Goal: Transaction & Acquisition: Purchase product/service

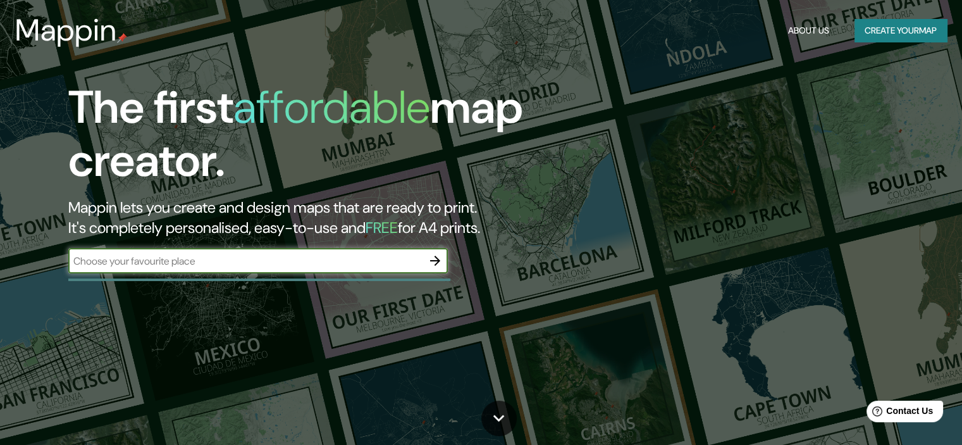
click at [151, 262] on input "text" at bounding box center [245, 261] width 354 height 15
click at [207, 252] on div "​" at bounding box center [257, 260] width 379 height 25
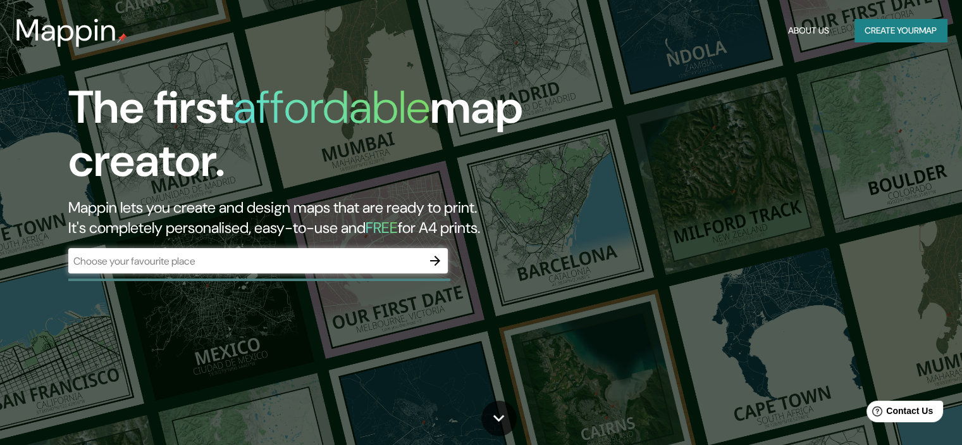
drag, startPoint x: 207, startPoint y: 253, endPoint x: 133, endPoint y: 265, distance: 75.6
click at [134, 266] on input "text" at bounding box center [245, 261] width 354 height 15
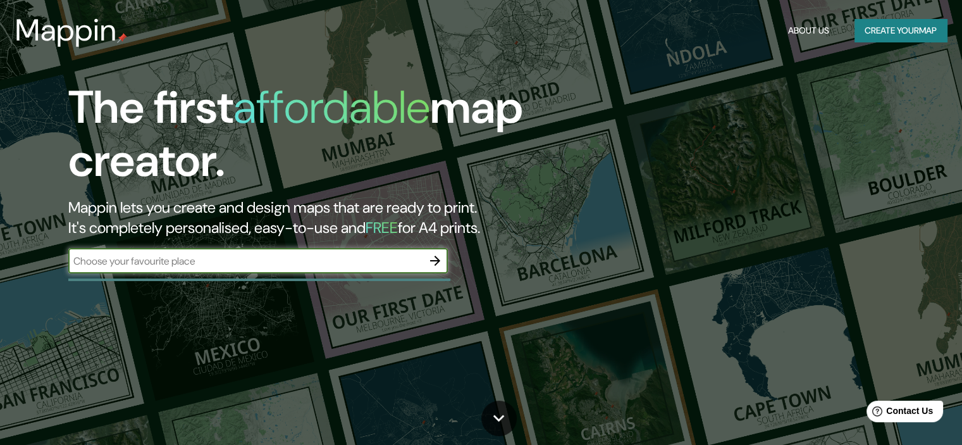
click at [132, 262] on input "text" at bounding box center [245, 261] width 354 height 15
click at [127, 259] on input "text" at bounding box center [245, 261] width 354 height 15
click at [126, 257] on input "text" at bounding box center [245, 261] width 354 height 15
paste input "15.426696496395673, -90.32372958482803"
type input "15.426696496395673, -90.32372958482803"
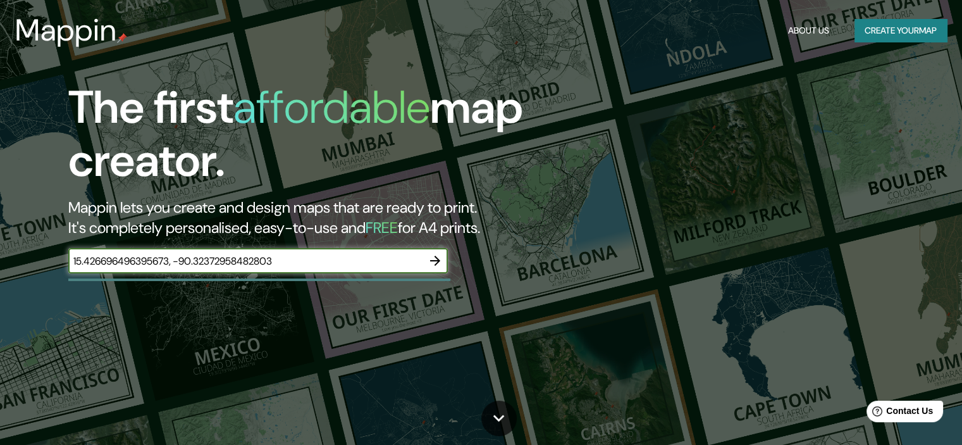
click at [435, 259] on icon "button" at bounding box center [435, 260] width 15 height 15
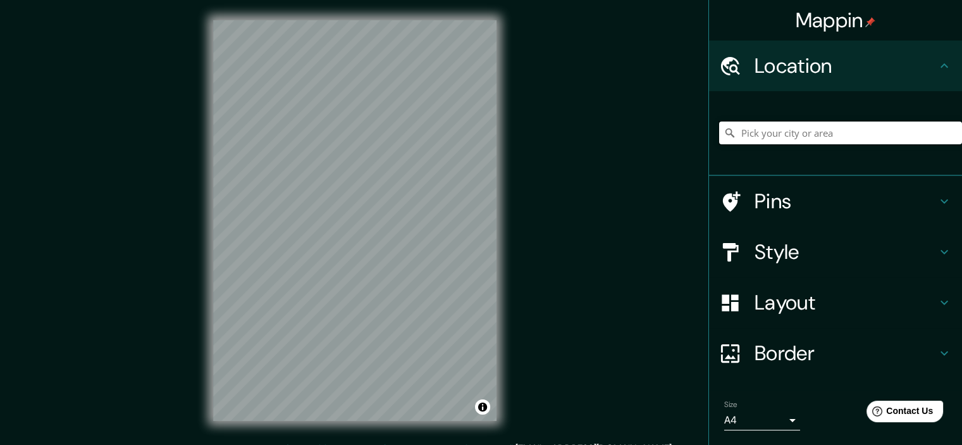
click at [804, 133] on input "Pick your city or area" at bounding box center [840, 132] width 243 height 23
drag, startPoint x: 798, startPoint y: 133, endPoint x: 822, endPoint y: 131, distance: 24.7
click at [822, 131] on input "Pick your city or area" at bounding box center [840, 132] width 243 height 23
click at [862, 123] on input "Pick your city or area" at bounding box center [840, 132] width 243 height 23
paste input "15.426696496395673, -90.32372958482803"
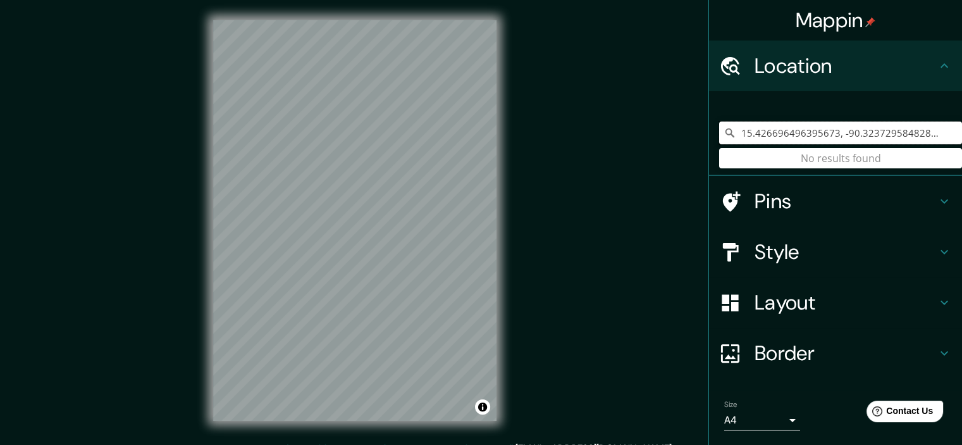
type input "15.426696496395673, -90.32372958482803"
drag, startPoint x: 932, startPoint y: 132, endPoint x: 705, endPoint y: 128, distance: 226.5
click at [709, 128] on div "15.426696496395673, -90.32372958482803 No results found" at bounding box center [835, 133] width 253 height 85
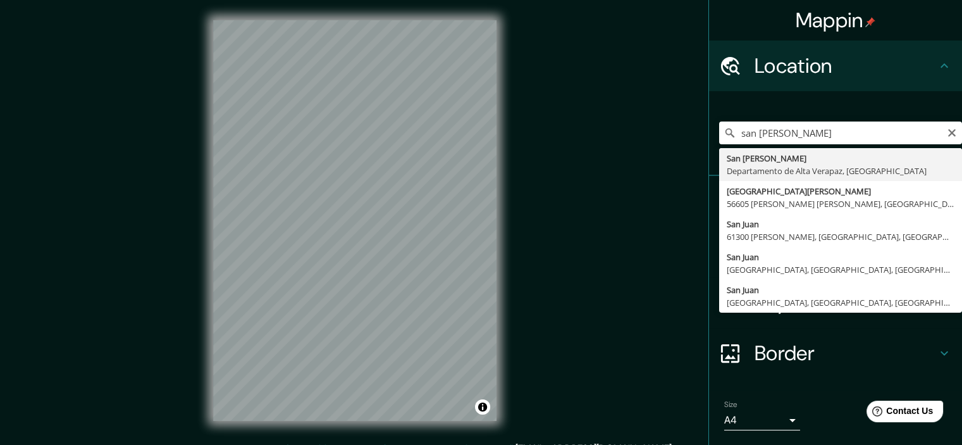
type input "San [PERSON_NAME], Departamento de [GEOGRAPHIC_DATA], [GEOGRAPHIC_DATA]"
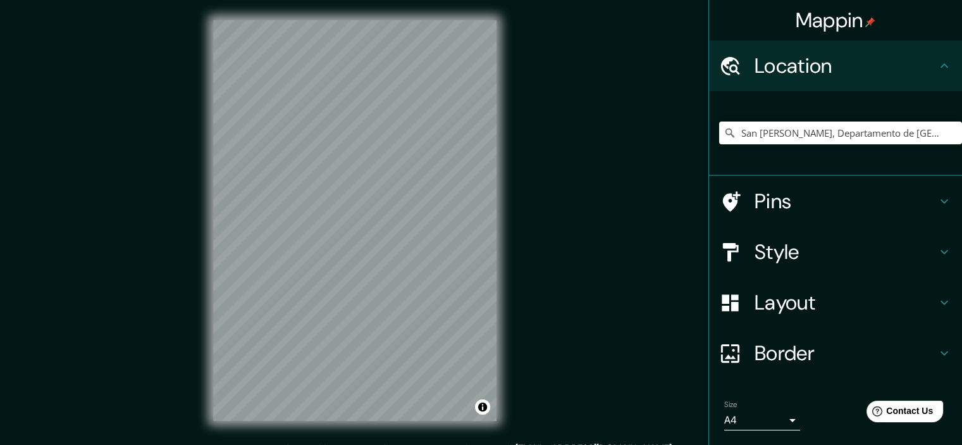
click at [784, 252] on h4 "Style" at bounding box center [846, 251] width 182 height 25
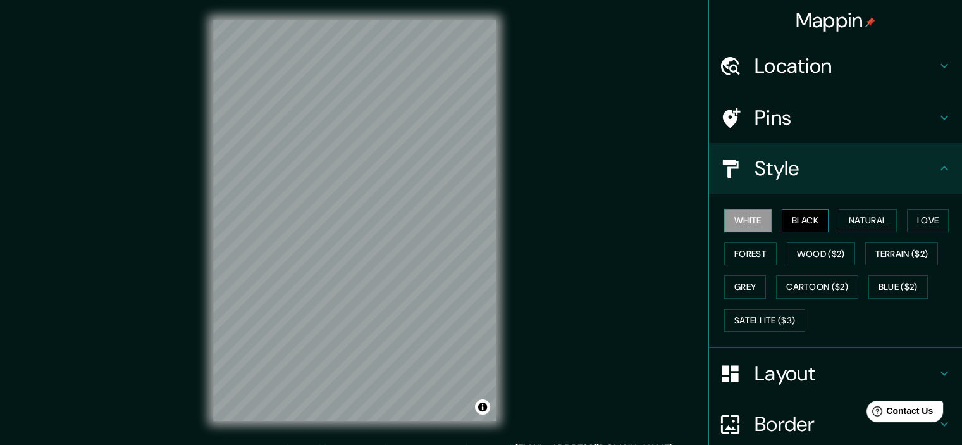
click at [789, 212] on button "Black" at bounding box center [805, 220] width 47 height 23
click at [856, 224] on button "Natural" at bounding box center [868, 220] width 58 height 23
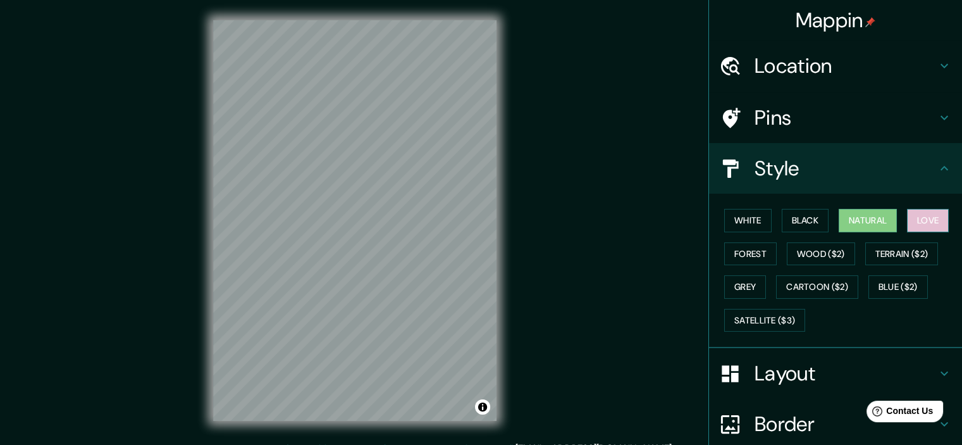
click at [928, 219] on button "Love" at bounding box center [928, 220] width 42 height 23
click at [734, 247] on button "Forest" at bounding box center [750, 253] width 52 height 23
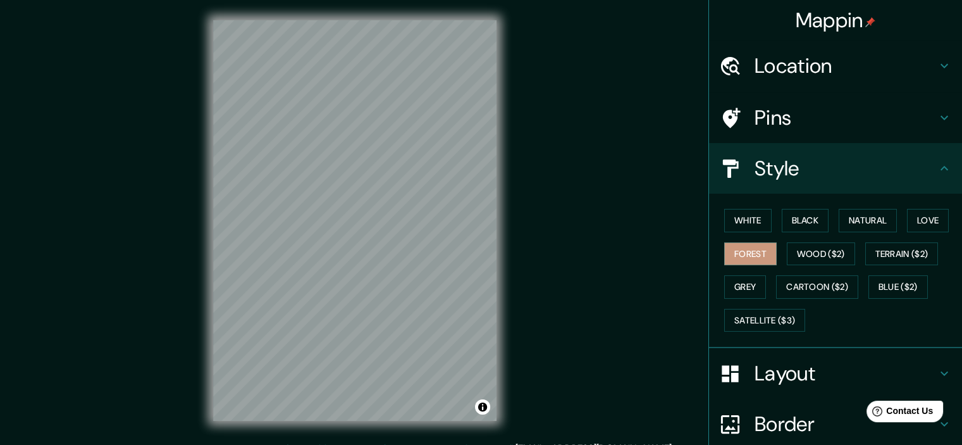
click at [907, 218] on button "Love" at bounding box center [928, 220] width 42 height 23
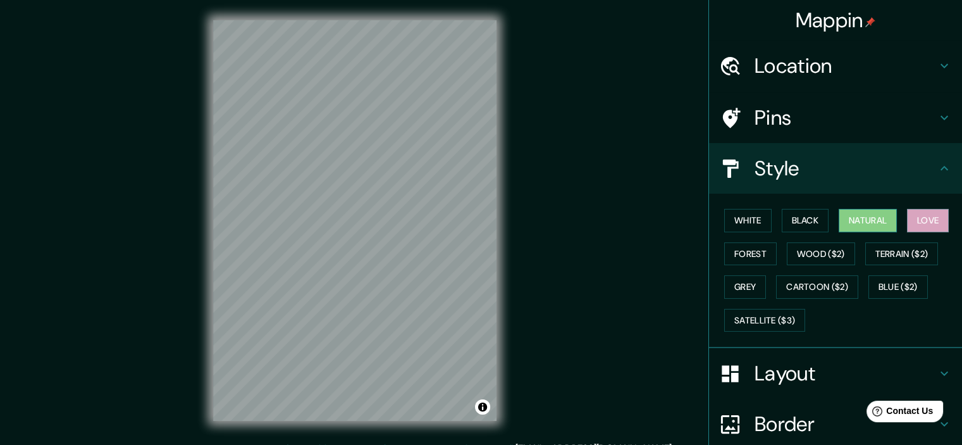
click at [866, 217] on button "Natural" at bounding box center [868, 220] width 58 height 23
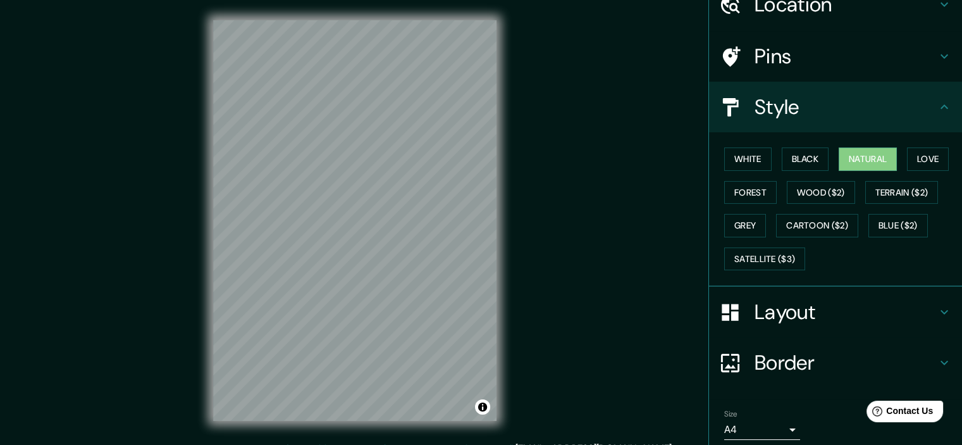
scroll to position [63, 0]
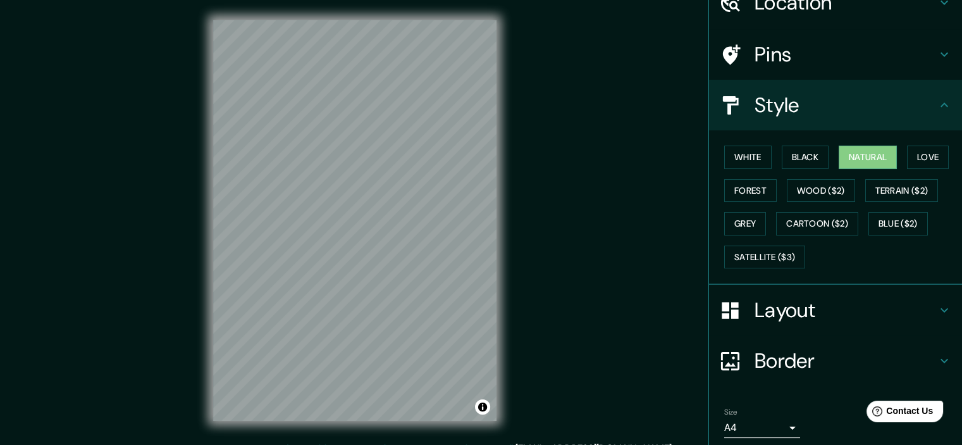
click at [874, 52] on h4 "Pins" at bounding box center [846, 54] width 182 height 25
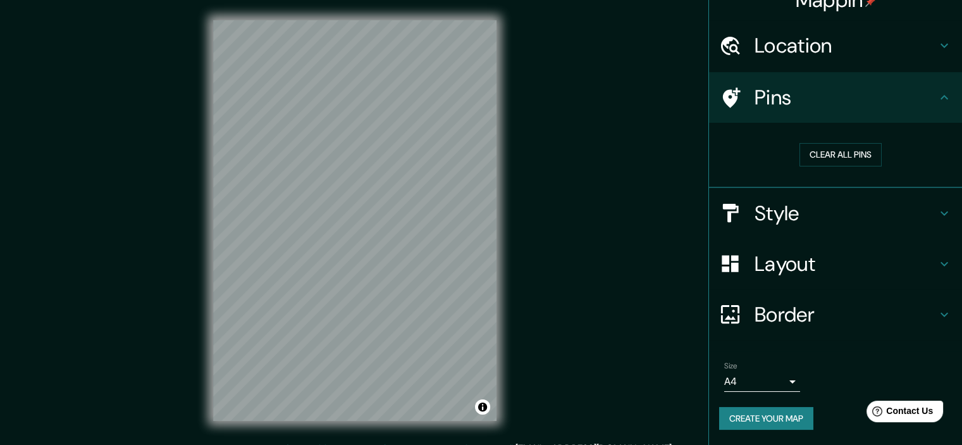
scroll to position [19, 0]
click at [793, 214] on h4 "Style" at bounding box center [846, 214] width 182 height 25
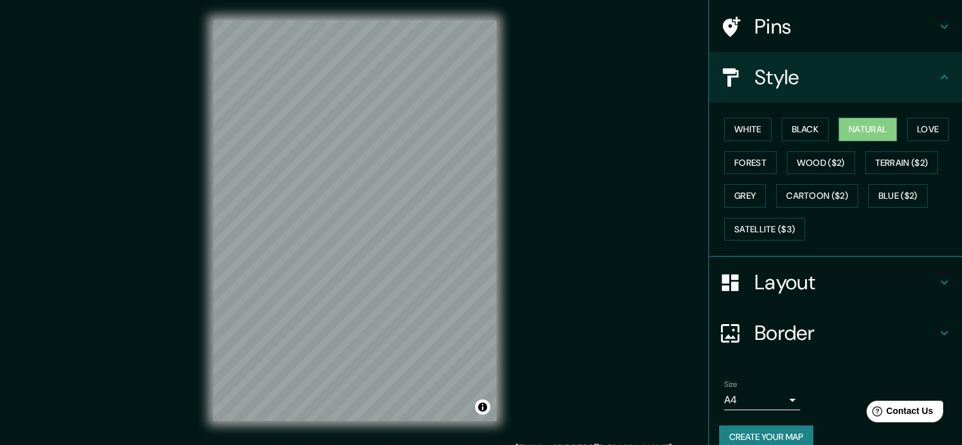
scroll to position [108, 0]
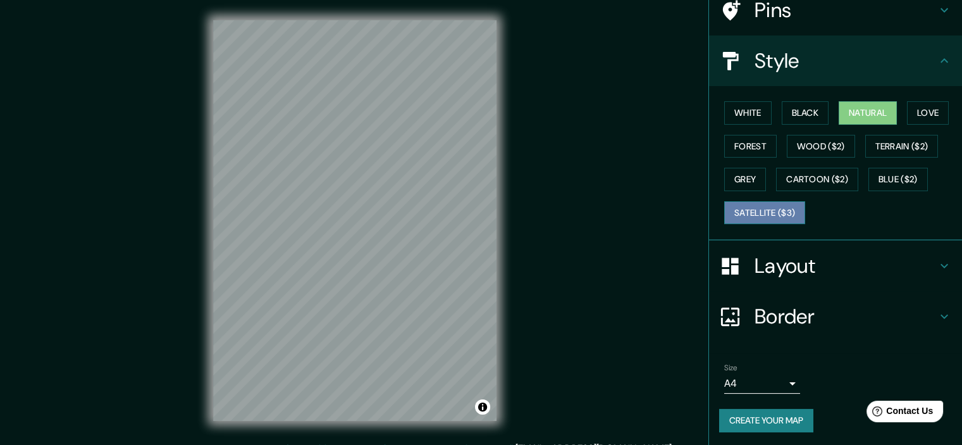
click at [777, 207] on button "Satellite ($3)" at bounding box center [764, 212] width 81 height 23
click at [505, 174] on div "© Mapbox © OpenStreetMap Improve this map © Maxar" at bounding box center [355, 220] width 324 height 441
click at [190, 180] on div "Mappin Location [GEOGRAPHIC_DATA][PERSON_NAME], [GEOGRAPHIC_DATA], [GEOGRAPHIC_…" at bounding box center [481, 230] width 962 height 461
click at [549, 301] on div "Mappin Location [GEOGRAPHIC_DATA][PERSON_NAME], [GEOGRAPHIC_DATA], [GEOGRAPHIC_…" at bounding box center [481, 230] width 962 height 461
click at [713, 179] on div "Mappin Location [GEOGRAPHIC_DATA][PERSON_NAME], [GEOGRAPHIC_DATA], [GEOGRAPHIC_…" at bounding box center [481, 230] width 962 height 461
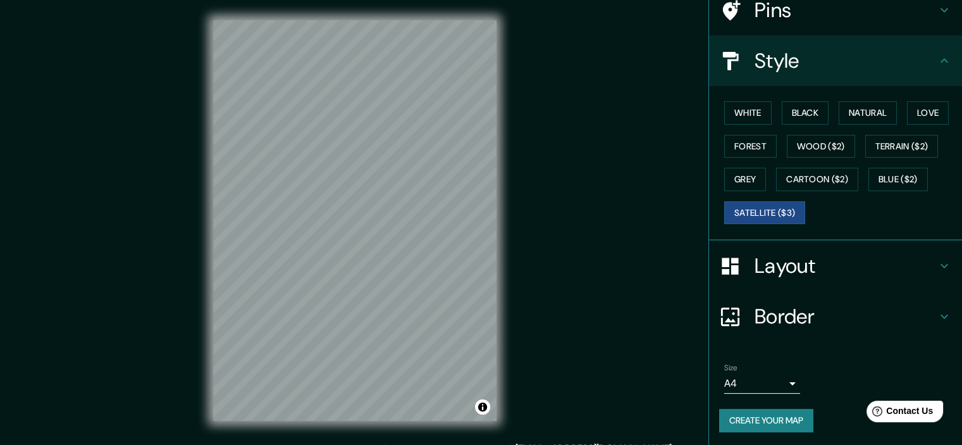
click at [516, 311] on div "© Mapbox © OpenStreetMap Improve this map © Maxar" at bounding box center [355, 220] width 324 height 441
click at [868, 111] on button "Natural" at bounding box center [868, 112] width 58 height 23
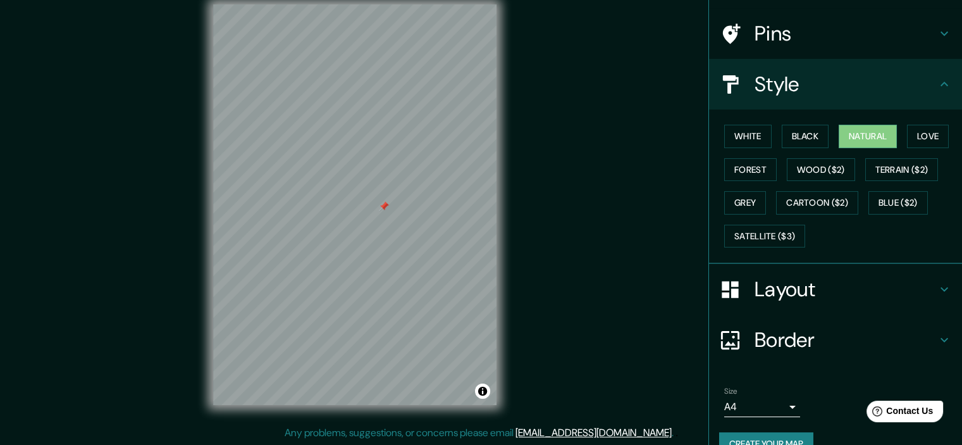
scroll to position [44, 0]
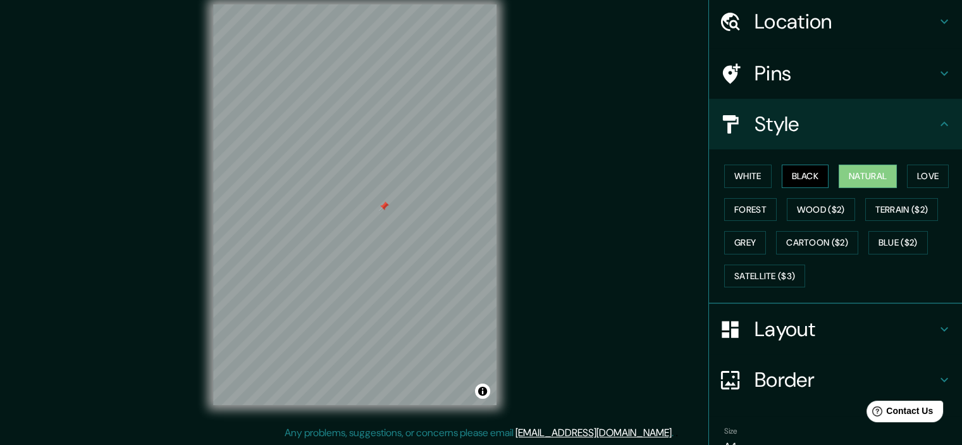
click at [815, 175] on button "Black" at bounding box center [805, 175] width 47 height 23
click at [907, 173] on button "Love" at bounding box center [928, 175] width 42 height 23
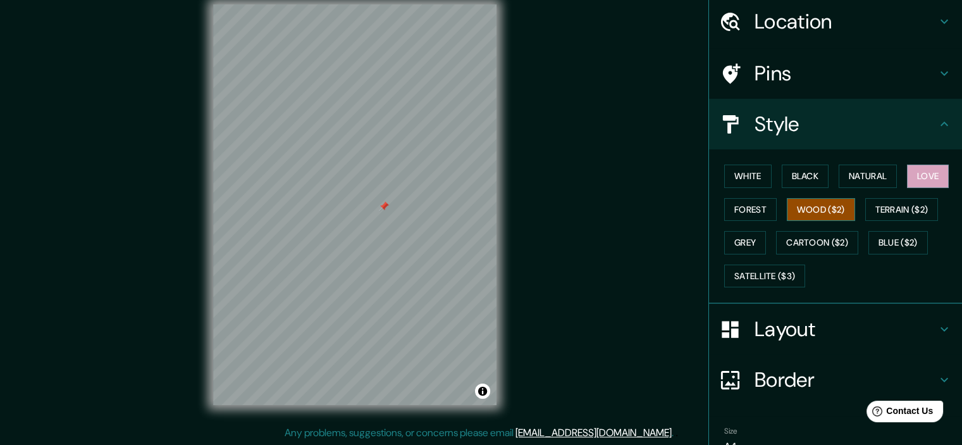
click at [827, 210] on button "Wood ($2)" at bounding box center [821, 209] width 68 height 23
click at [768, 208] on div "White Black Natural Love Forest Wood ($2) Terrain ($2) Grey Cartoon ($2) Blue (…" at bounding box center [840, 225] width 243 height 133
click at [750, 206] on button "Forest" at bounding box center [750, 209] width 52 height 23
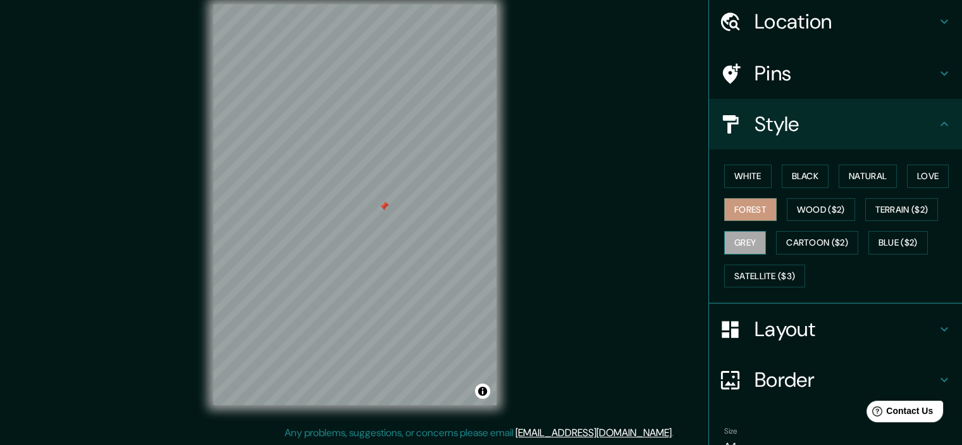
click at [740, 240] on button "Grey" at bounding box center [745, 242] width 42 height 23
click at [799, 242] on button "Cartoon ($2)" at bounding box center [817, 242] width 82 height 23
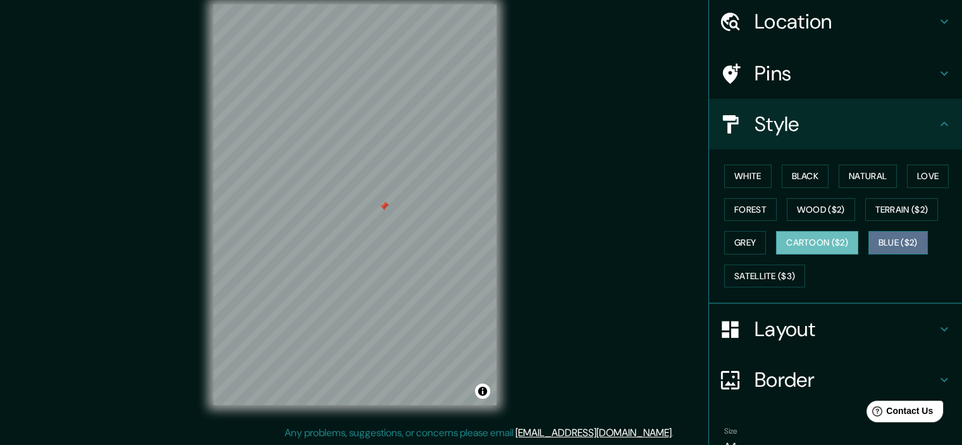
click at [879, 237] on button "Blue ($2)" at bounding box center [897, 242] width 59 height 23
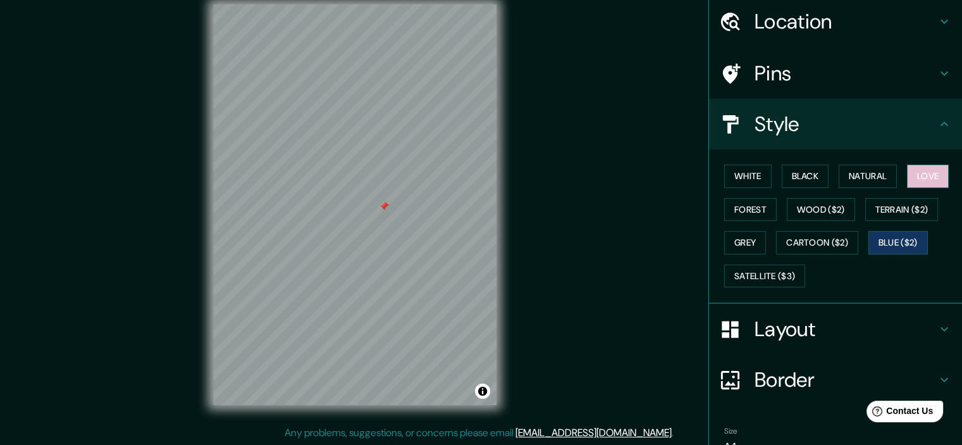
click at [907, 175] on button "Love" at bounding box center [928, 175] width 42 height 23
click at [850, 175] on button "Natural" at bounding box center [868, 175] width 58 height 23
click at [387, 210] on div at bounding box center [385, 206] width 10 height 10
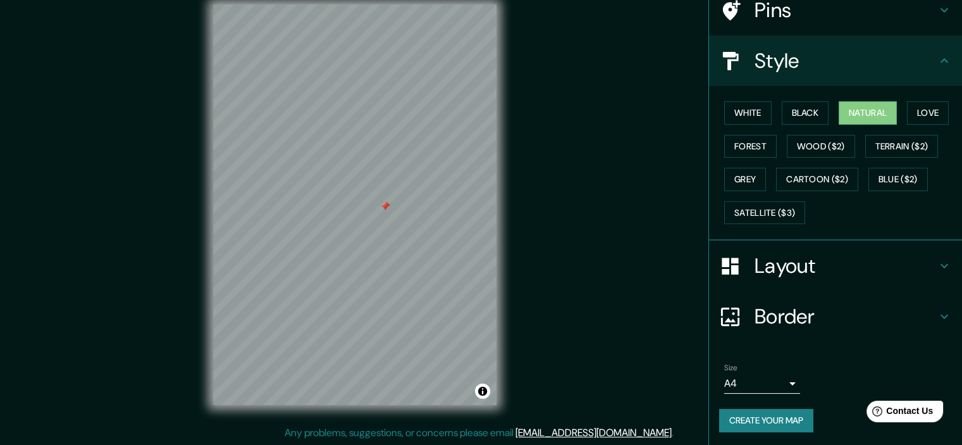
click at [860, 260] on h4 "Layout" at bounding box center [846, 265] width 182 height 25
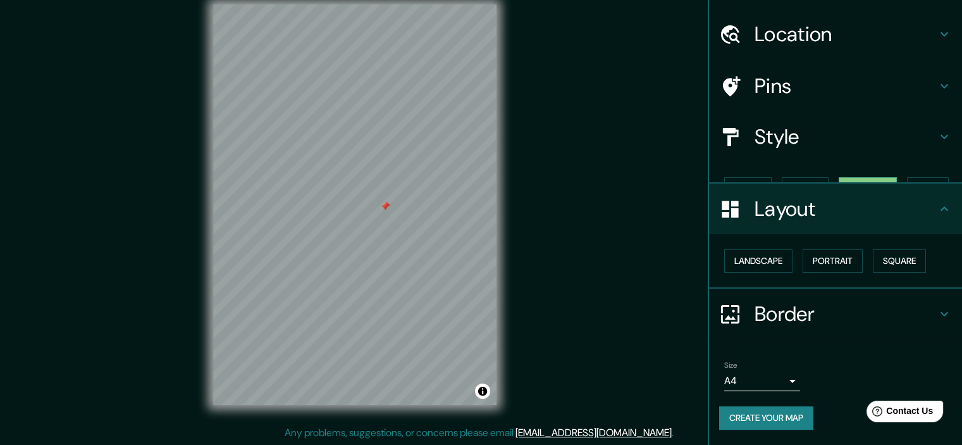
scroll to position [9, 0]
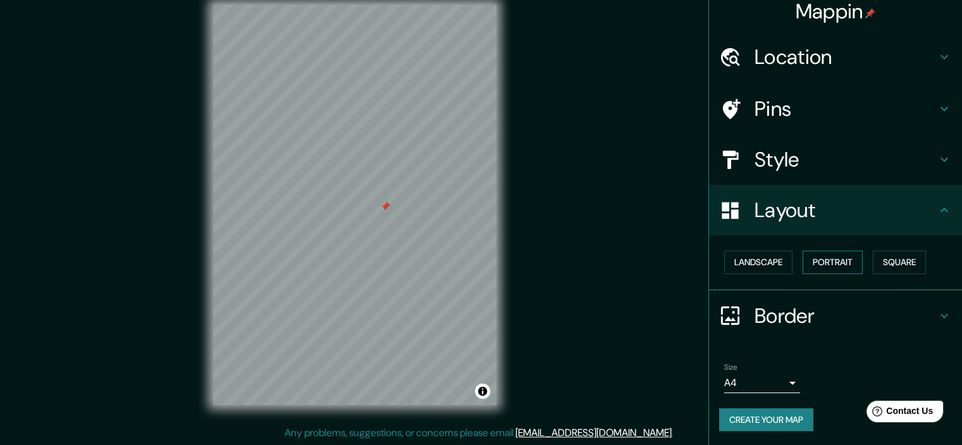
click at [824, 259] on button "Portrait" at bounding box center [833, 261] width 60 height 23
click at [754, 259] on button "Landscape" at bounding box center [758, 261] width 68 height 23
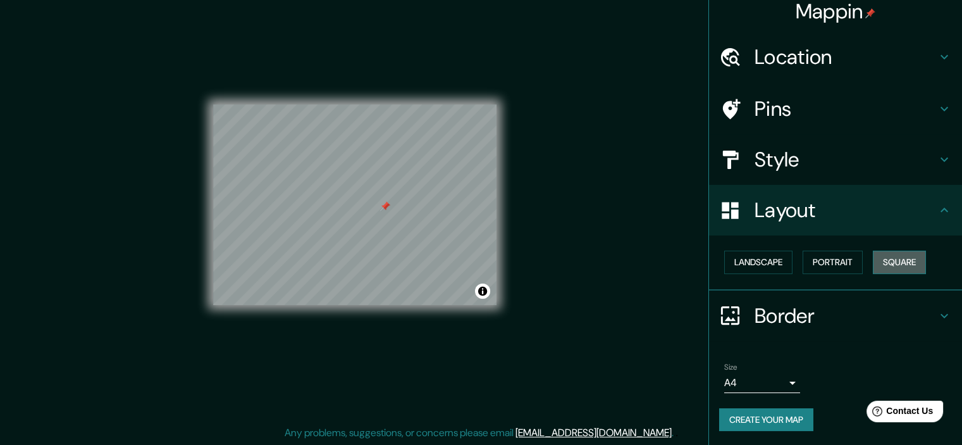
click at [873, 256] on button "Square" at bounding box center [899, 261] width 53 height 23
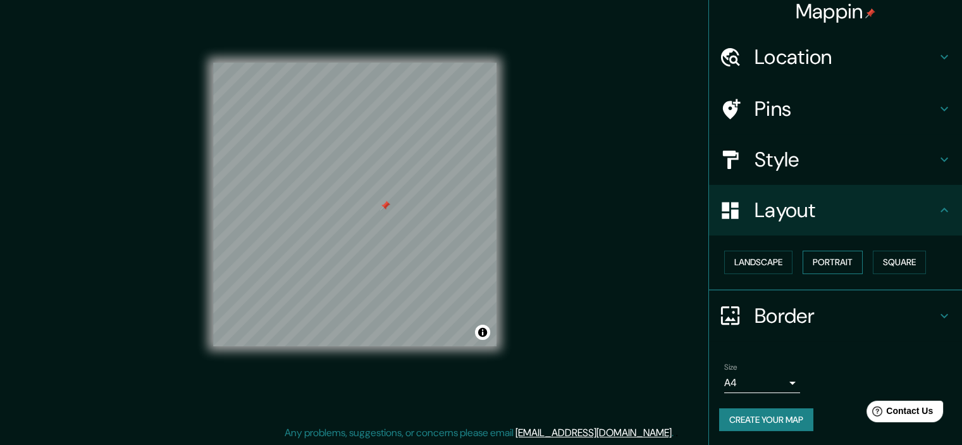
click at [836, 262] on button "Portrait" at bounding box center [833, 261] width 60 height 23
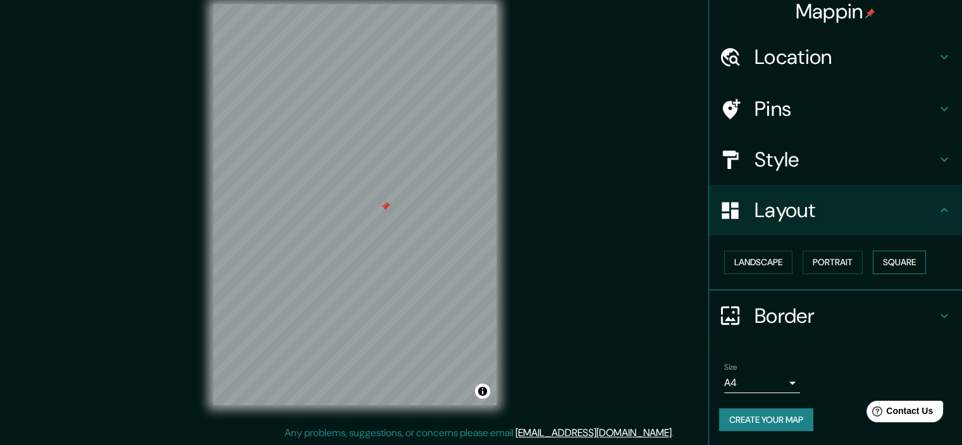
click at [889, 257] on button "Square" at bounding box center [899, 261] width 53 height 23
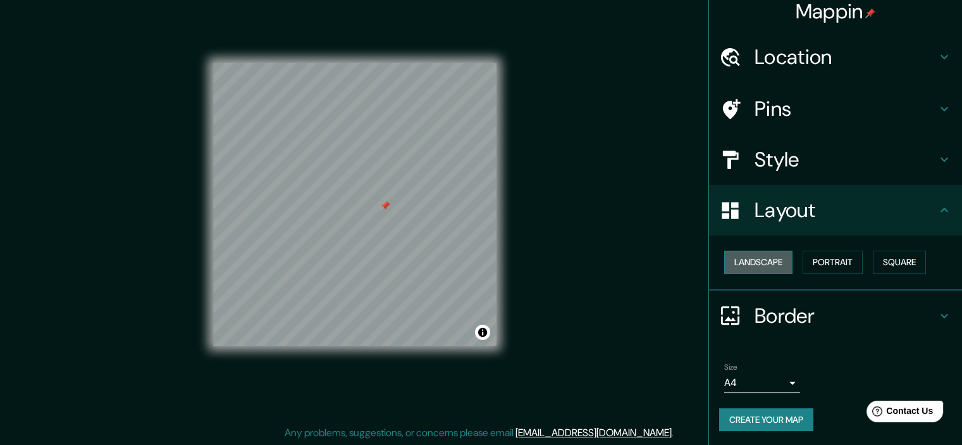
click at [761, 257] on button "Landscape" at bounding box center [758, 261] width 68 height 23
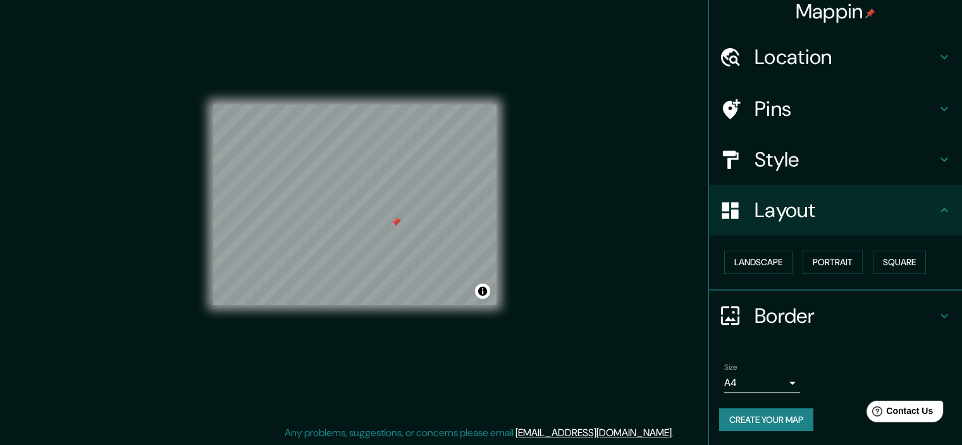
click at [869, 308] on h4 "Border" at bounding box center [846, 315] width 182 height 25
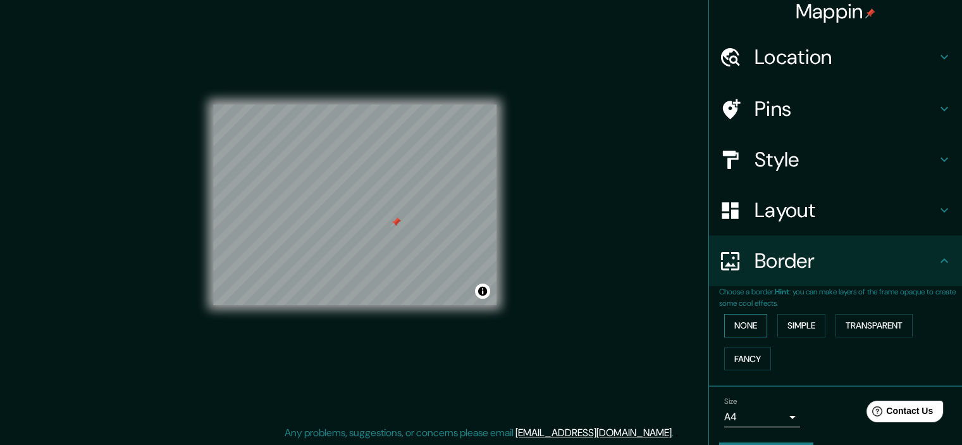
click at [724, 318] on button "None" at bounding box center [745, 325] width 43 height 23
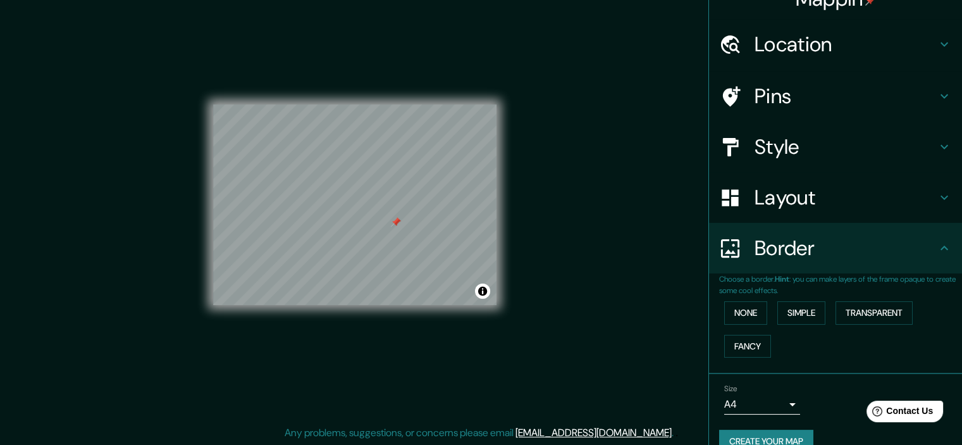
scroll to position [43, 0]
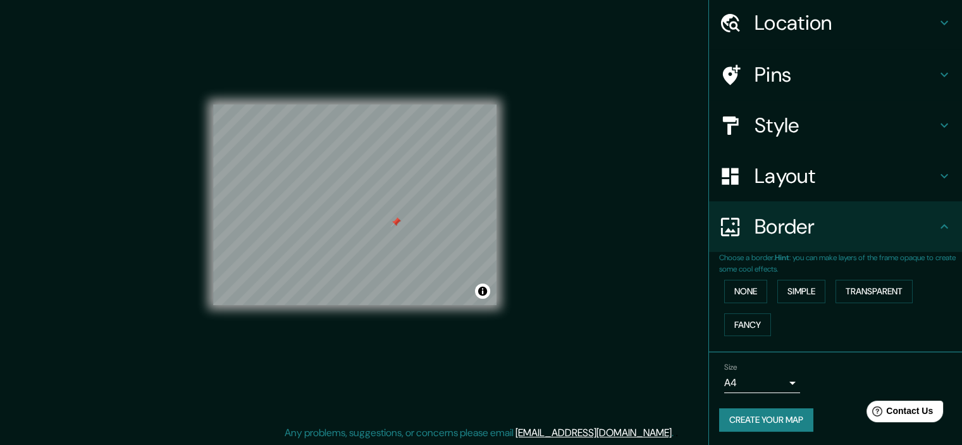
click at [759, 416] on button "Create your map" at bounding box center [766, 419] width 94 height 23
click at [767, 412] on button "Create your map" at bounding box center [766, 419] width 94 height 23
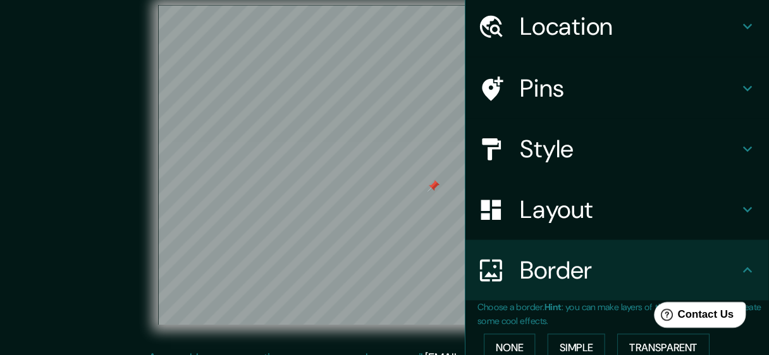
scroll to position [44, 0]
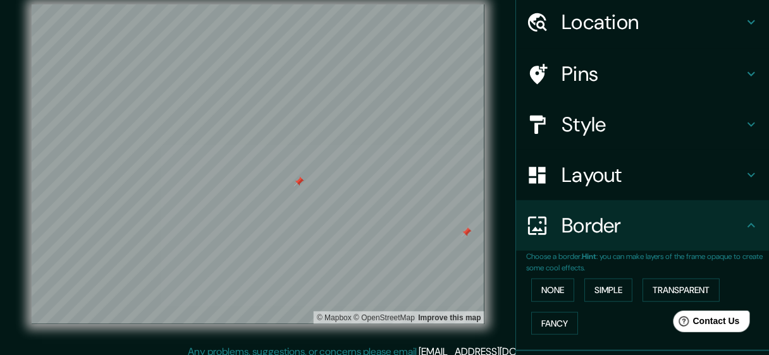
click at [469, 233] on div at bounding box center [467, 233] width 10 height 10
